Goal: Information Seeking & Learning: Learn about a topic

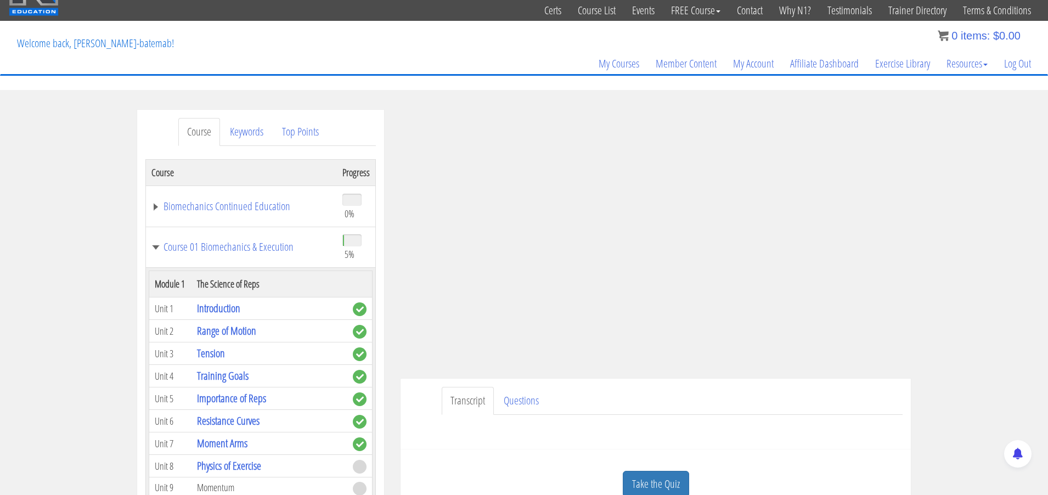
scroll to position [34, 0]
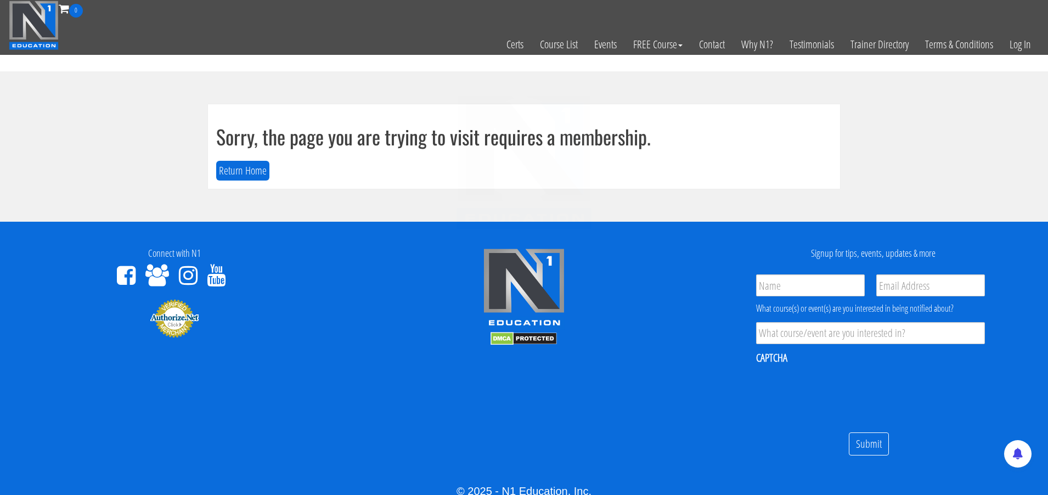
scroll to position [34, 0]
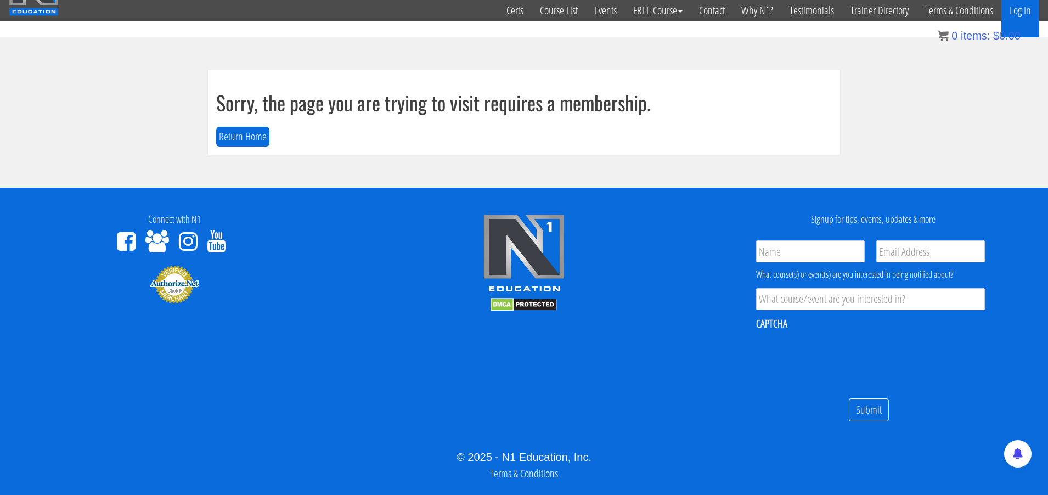
click at [1025, 15] on link "Log In" at bounding box center [1021, 11] width 38 height 54
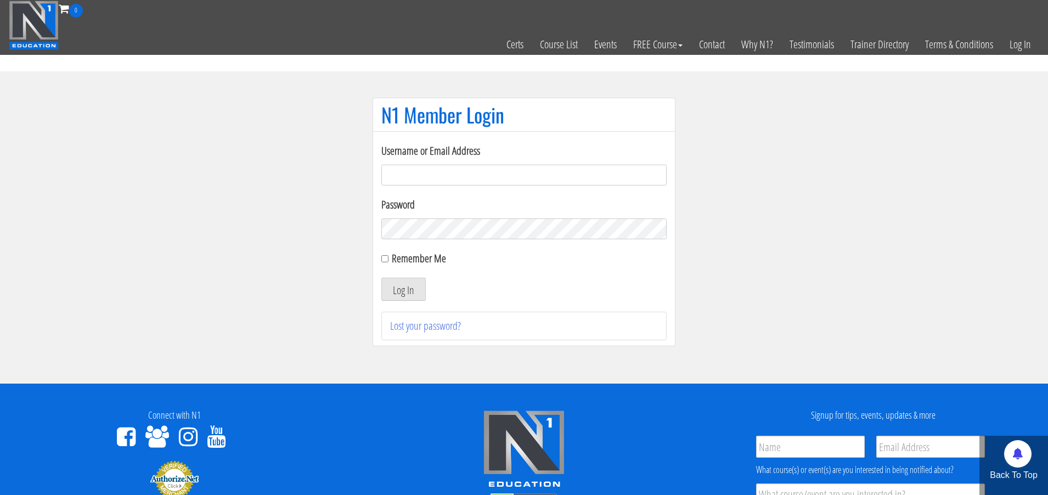
click at [508, 171] on input "Username or Email Address" at bounding box center [523, 175] width 285 height 21
type input "[PERSON_NAME][EMAIL_ADDRESS][DOMAIN_NAME]"
click at [403, 289] on button "Log In" at bounding box center [403, 289] width 44 height 23
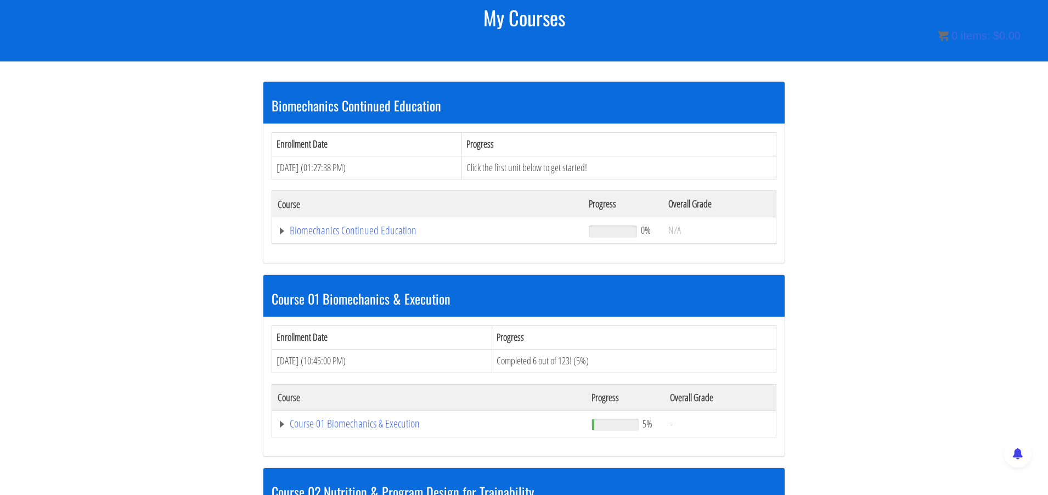
scroll to position [160, 0]
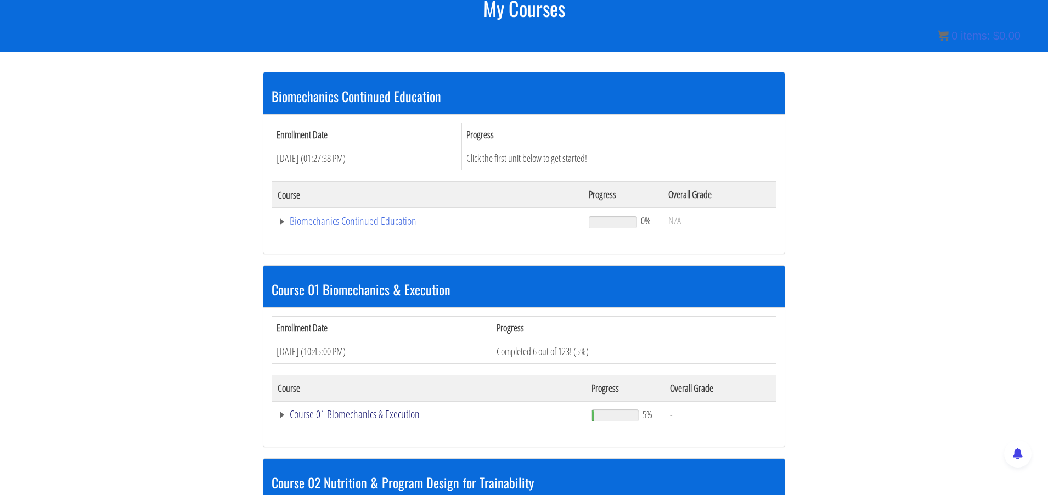
click at [406, 227] on link "Course 01 Biomechanics & Execution" at bounding box center [428, 221] width 300 height 11
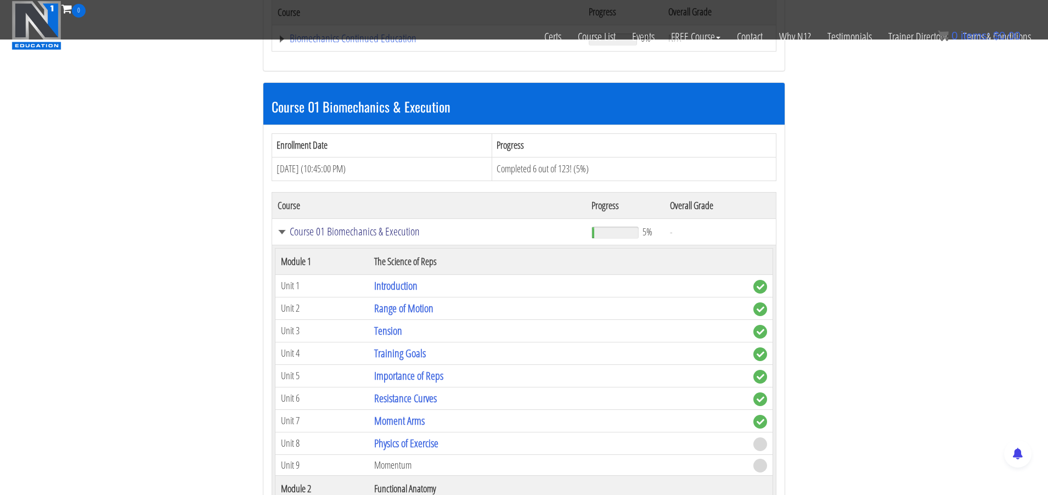
scroll to position [274, 0]
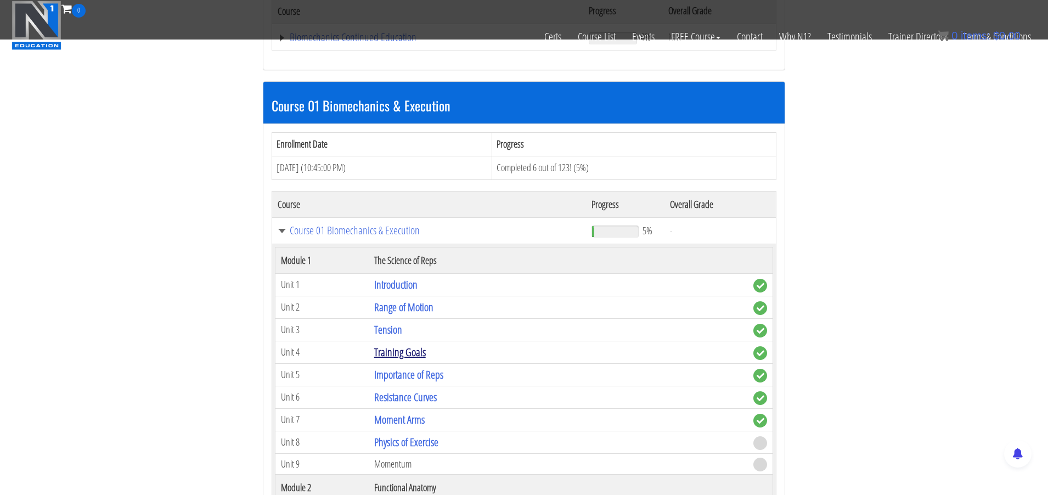
click at [402, 354] on link "Training Goals" at bounding box center [400, 352] width 52 height 15
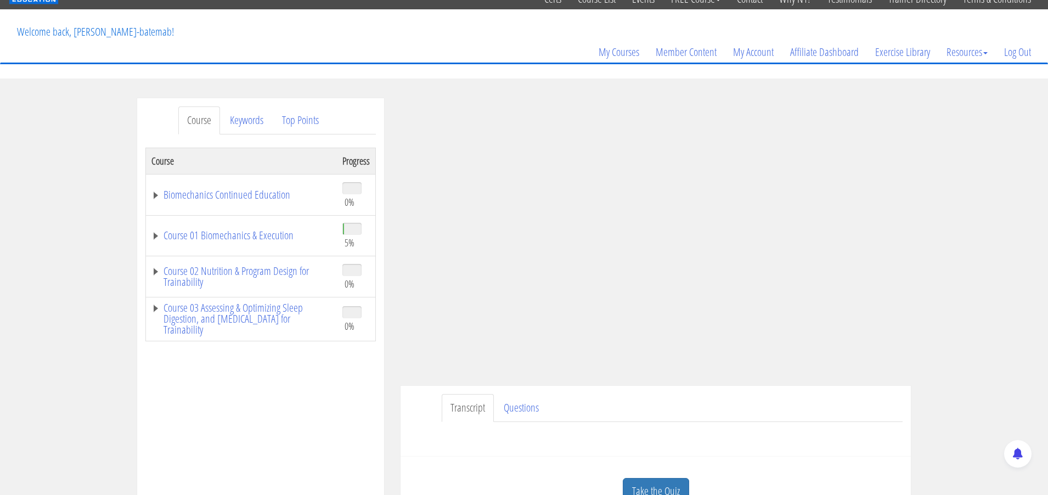
scroll to position [43, 0]
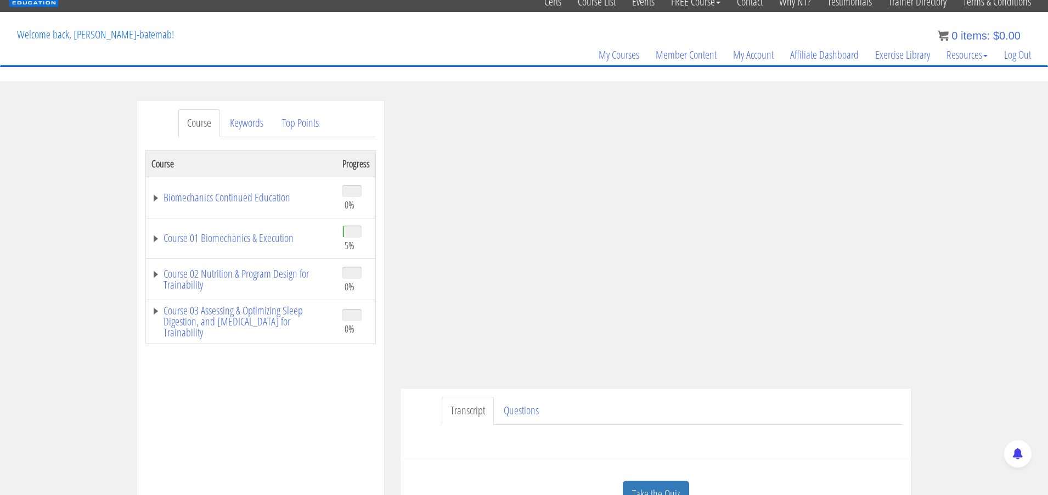
click at [660, 408] on ul "Transcript Questions" at bounding box center [672, 411] width 461 height 28
click at [425, 400] on div "Transcript Questions Have a question on this unit? Please submit it here: Name …" at bounding box center [656, 424] width 510 height 71
